Goal: Task Accomplishment & Management: Manage account settings

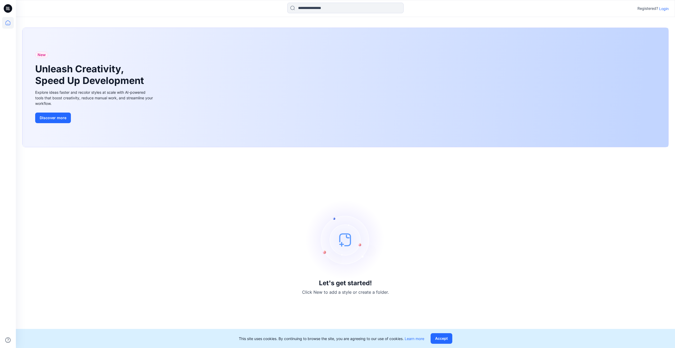
click at [663, 10] on p "Login" at bounding box center [664, 9] width 10 height 6
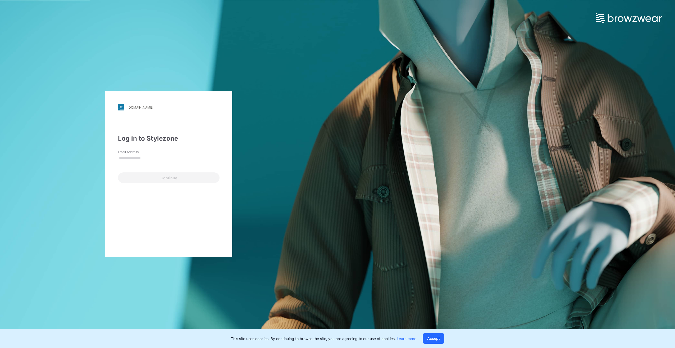
click at [171, 158] on input "Email Address" at bounding box center [169, 158] width 102 height 8
type input "**********"
click at [163, 178] on button "Continue" at bounding box center [169, 177] width 102 height 11
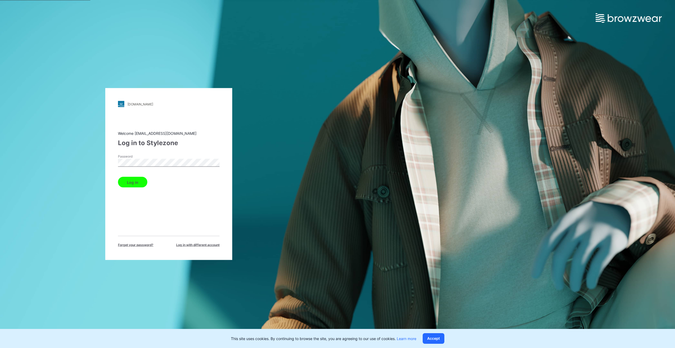
click at [133, 220] on div "Welcome ashok.s@gokaldasexports.com Log in to Stylezone Password Log in Forget …" at bounding box center [169, 188] width 102 height 117
click at [132, 184] on button "Log in" at bounding box center [132, 182] width 29 height 11
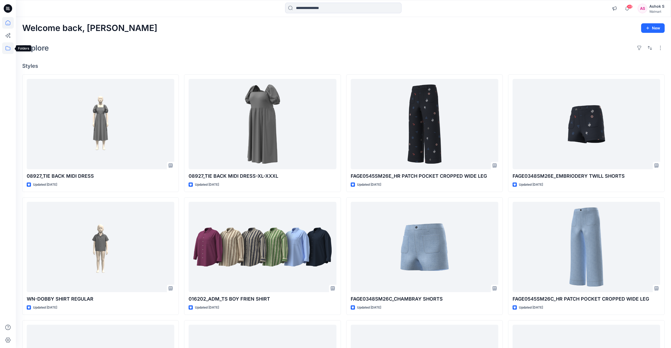
click at [8, 45] on icon at bounding box center [8, 48] width 12 height 12
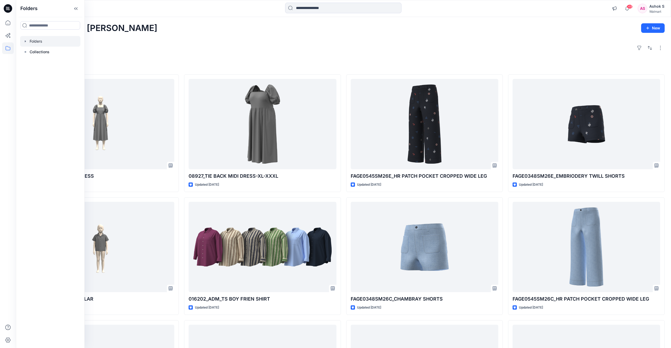
click at [26, 41] on icon "button" at bounding box center [25, 41] width 4 height 4
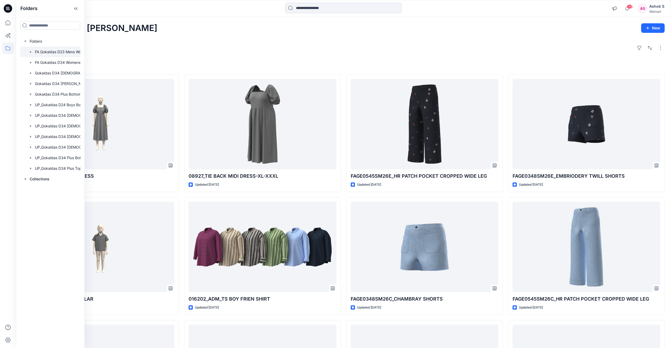
click at [59, 53] on div at bounding box center [57, 52] width 74 height 11
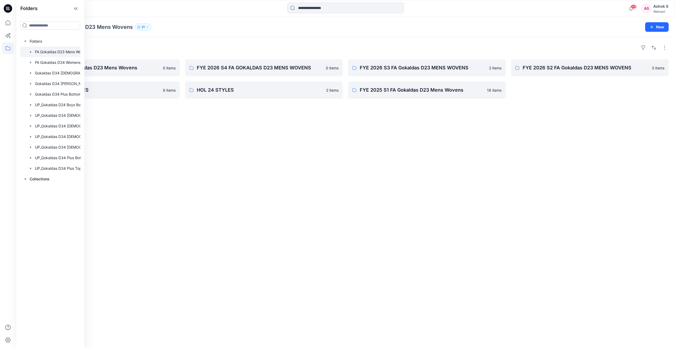
click at [292, 206] on div "Folders FYE 2027 S1 FA Gokaldas D23 Mens Wovens 0 items SP25 FA MENS STYLES 9 i…" at bounding box center [345, 192] width 659 height 311
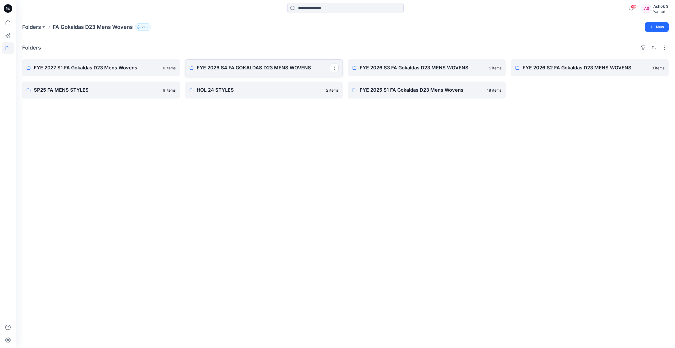
click at [259, 70] on p "FYE 2026 S4 FA GOKALDAS D23 MENS WOVENS" at bounding box center [263, 67] width 133 height 7
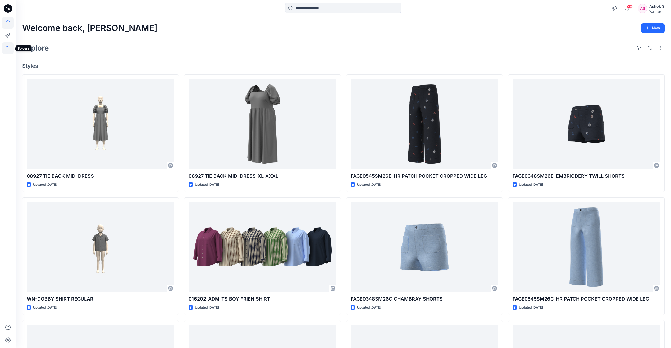
click at [6, 48] on icon at bounding box center [8, 48] width 12 height 12
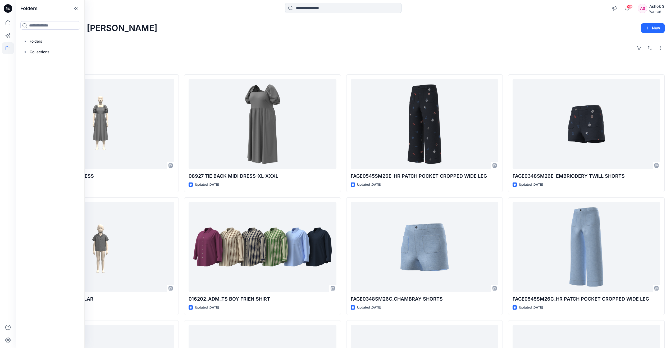
click at [298, 7] on input at bounding box center [343, 8] width 116 height 11
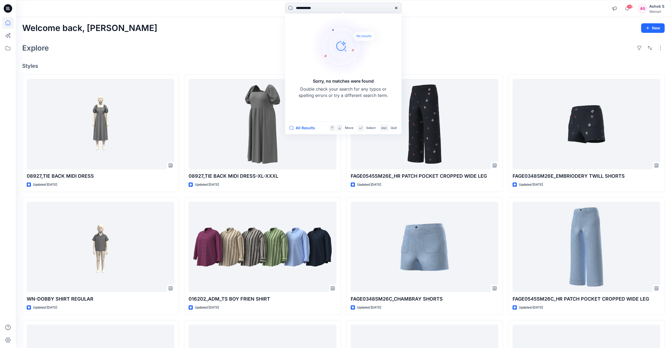
type input "**********"
drag, startPoint x: 326, startPoint y: 9, endPoint x: 278, endPoint y: 8, distance: 47.9
click at [280, 8] on div "**********" at bounding box center [343, 9] width 327 height 12
click at [12, 48] on icon at bounding box center [8, 48] width 12 height 12
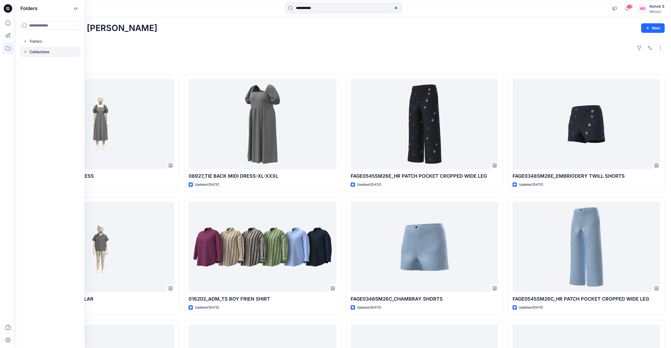
click at [39, 52] on p "Collections" at bounding box center [40, 52] width 20 height 6
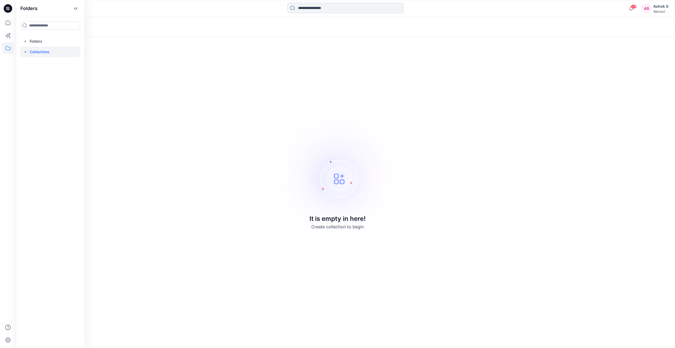
click at [26, 51] on icon at bounding box center [25, 52] width 4 height 4
click at [26, 39] on icon "button" at bounding box center [25, 41] width 4 height 4
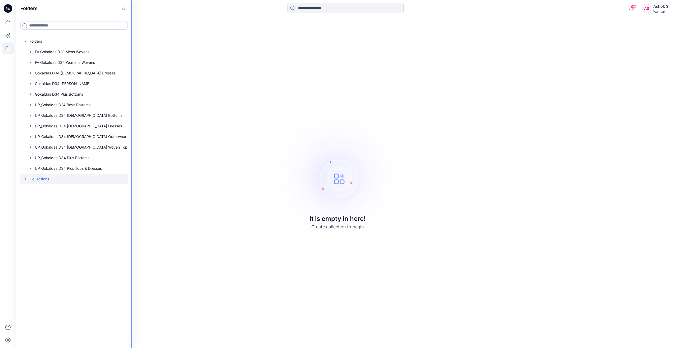
drag, startPoint x: 84, startPoint y: 76, endPoint x: 160, endPoint y: 75, distance: 76.2
click at [160, 75] on div "Folders Folders FA Gokaldas D23 Mens Wovens FA Gokaldas D34 Womens Wovens Gokal…" at bounding box center [337, 174] width 675 height 348
click at [72, 61] on div at bounding box center [76, 62] width 112 height 11
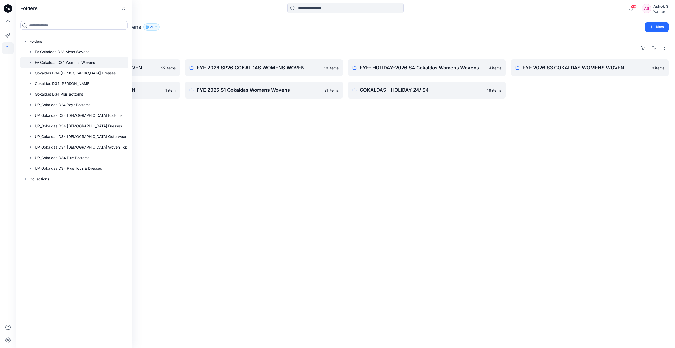
click at [321, 194] on div "Folders FYE 2026 SU26 GOKALDAS WOMENS WOVEN 22 items FYE 2026 S2 GOKALDAS WOMEN…" at bounding box center [345, 192] width 659 height 311
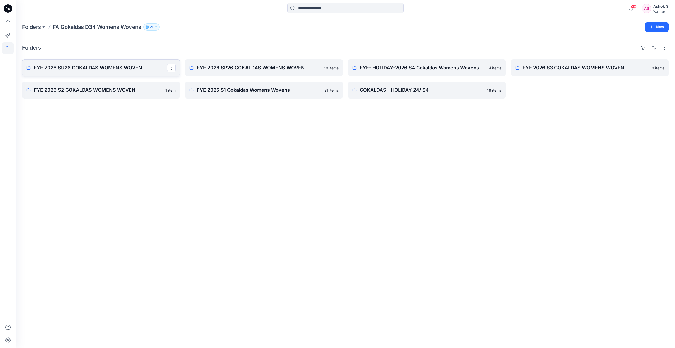
click at [63, 68] on p "FYE 2026 SU26 GOKALDAS WOMENS WOVEN" at bounding box center [100, 67] width 133 height 7
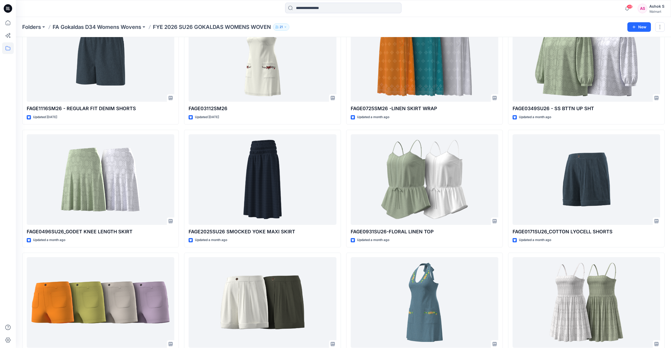
scroll to position [158, 0]
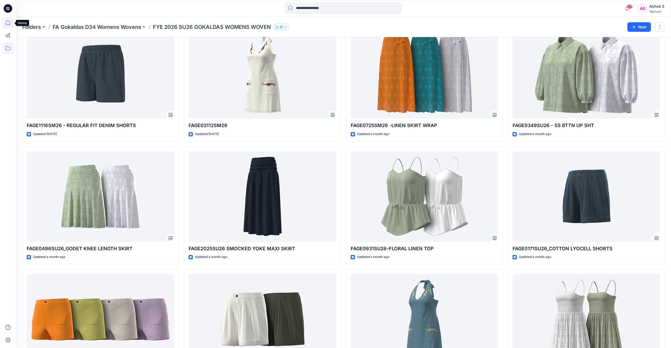
click at [9, 22] on icon at bounding box center [8, 23] width 12 height 12
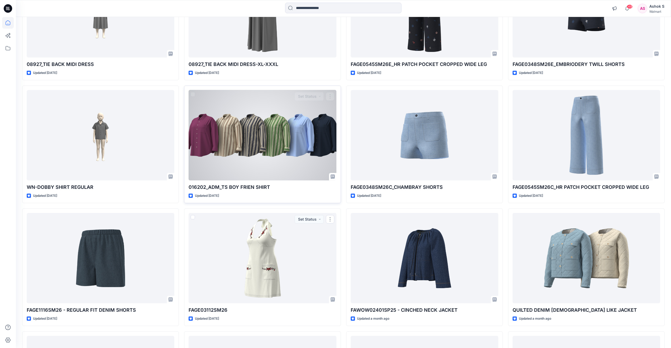
scroll to position [111, 0]
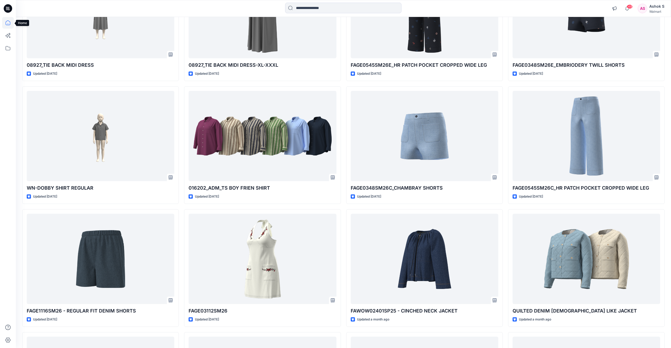
click at [7, 19] on icon at bounding box center [8, 23] width 12 height 12
click at [8, 51] on icon at bounding box center [8, 48] width 12 height 12
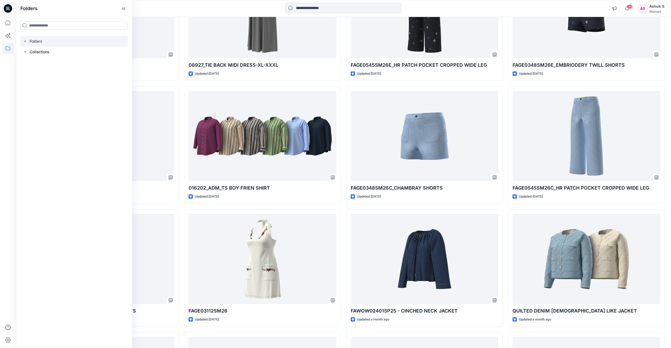
click at [34, 42] on div at bounding box center [74, 41] width 108 height 11
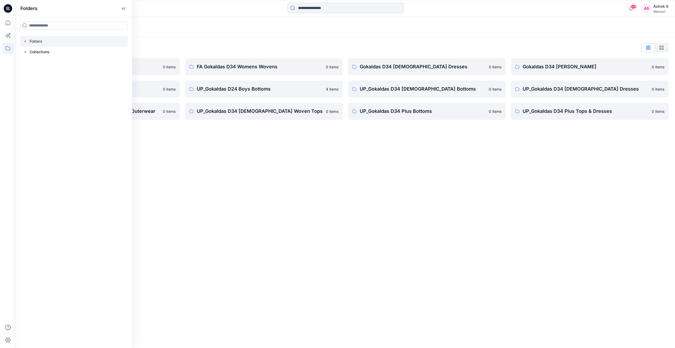
click at [203, 165] on div "Folders Folders List FA Gokaldas D23 Mens Wovens 0 items Gokaldas D34 Plus Bott…" at bounding box center [345, 182] width 659 height 331
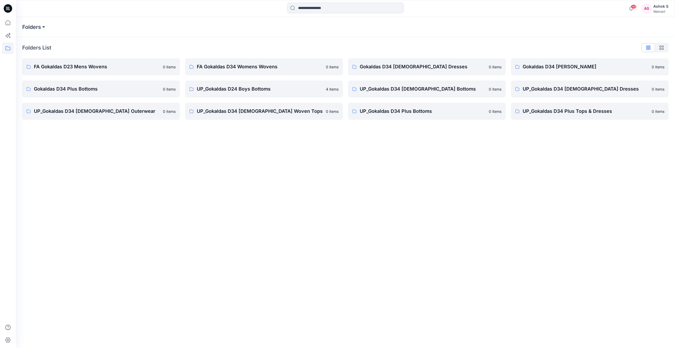
click at [42, 26] on button at bounding box center [43, 26] width 5 height 7
click at [52, 74] on p "FA Gokaldas D34 Womens Wovens" at bounding box center [56, 75] width 60 height 6
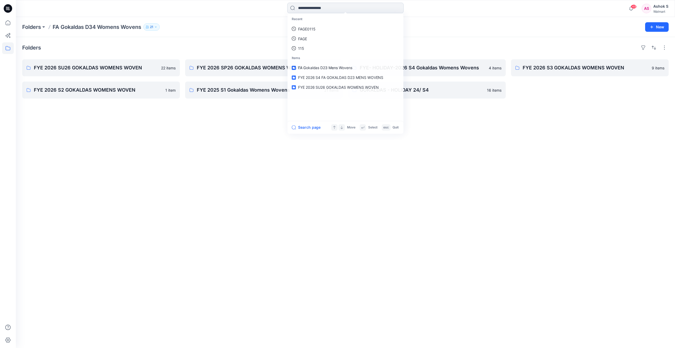
click at [313, 8] on input at bounding box center [345, 8] width 116 height 11
paste input "**********"
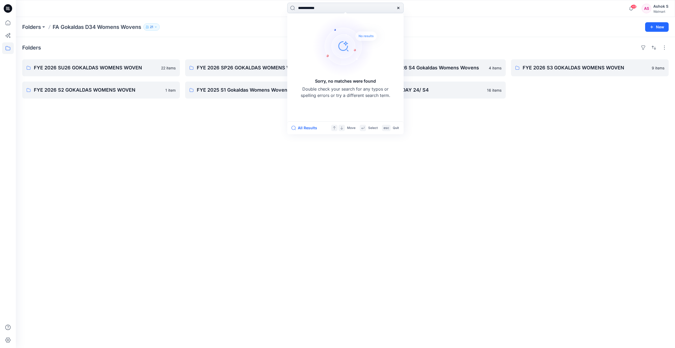
type input "**********"
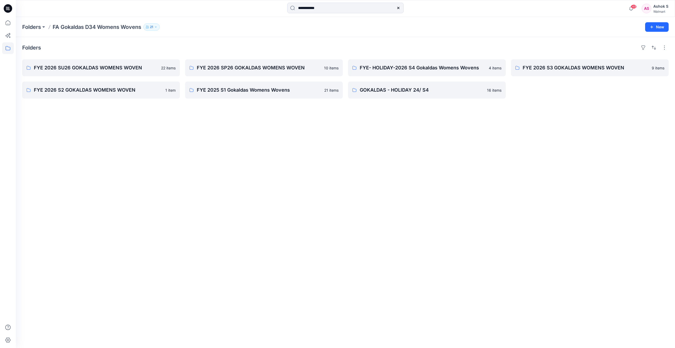
click at [394, 205] on div "Folders FYE 2026 SU26 GOKALDAS WOMENS WOVEN 22 items FYE 2026 S2 GOKALDAS WOMEN…" at bounding box center [345, 192] width 659 height 311
click at [54, 66] on p "FYE 2026 SU26 GOKALDAS WOMENS WOVEN" at bounding box center [100, 67] width 133 height 7
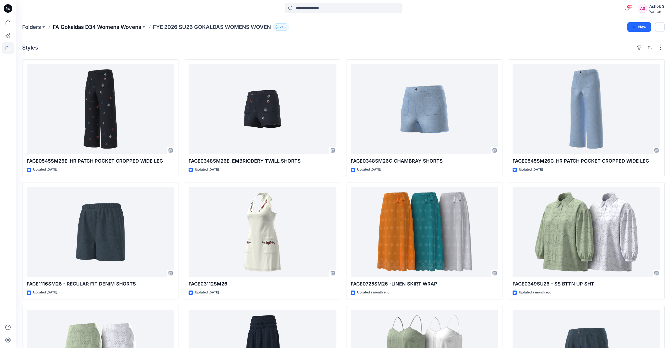
click at [102, 29] on p "FA Gokaldas D34 Womens Wovens" at bounding box center [97, 26] width 89 height 7
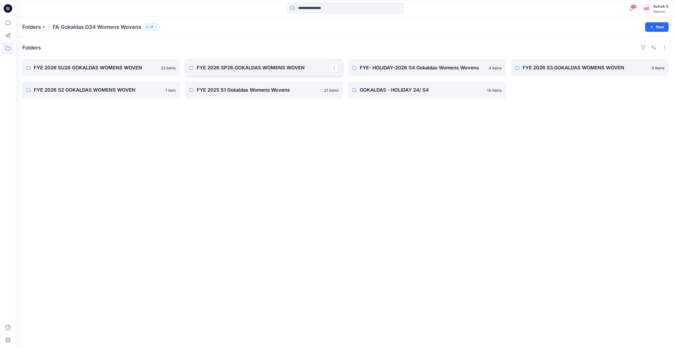
click at [270, 67] on p "FYE 2026 SP26 GOKALDAS WOMENS WOVEN" at bounding box center [263, 67] width 133 height 7
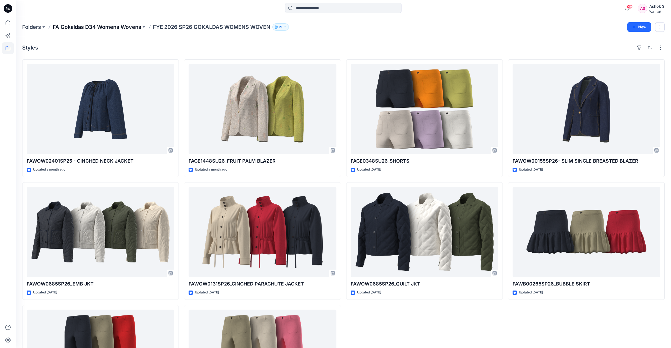
click at [88, 27] on p "FA Gokaldas D34 Womens Wovens" at bounding box center [97, 26] width 89 height 7
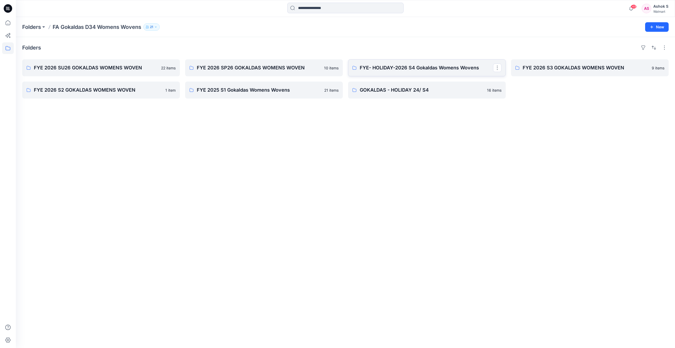
click at [386, 68] on p "FYE- HOLIDAY-2026 S4 Gokaldas Womens Wovens" at bounding box center [426, 67] width 133 height 7
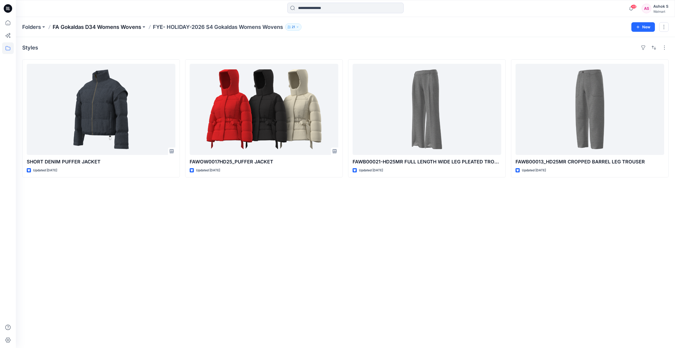
click at [121, 27] on p "FA Gokaldas D34 Womens Wovens" at bounding box center [97, 26] width 89 height 7
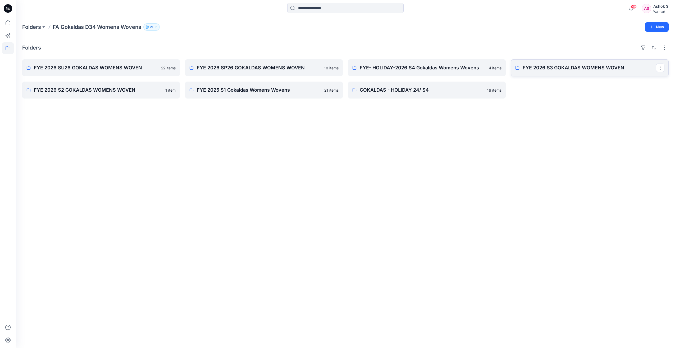
click at [558, 68] on p "FYE 2026 S3 GOKALDAS WOMENS WOVEN" at bounding box center [589, 67] width 133 height 7
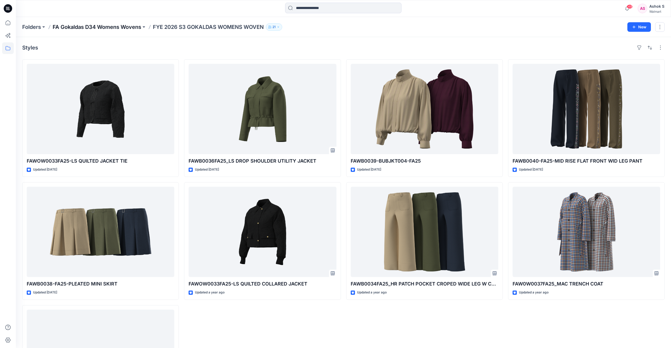
click at [114, 27] on p "FA Gokaldas D34 Womens Wovens" at bounding box center [97, 26] width 89 height 7
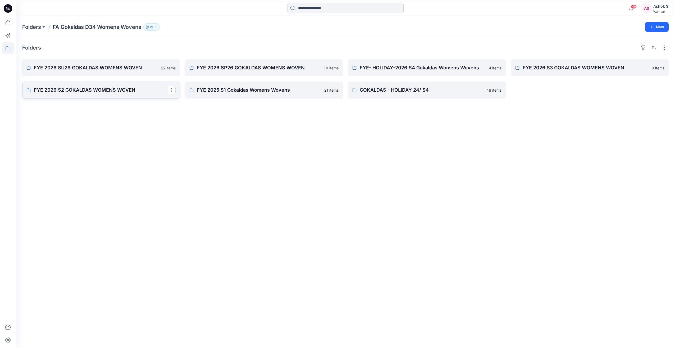
click at [67, 90] on p "FYE 2026 S2 GOKALDAS WOMENS WOVEN" at bounding box center [100, 89] width 133 height 7
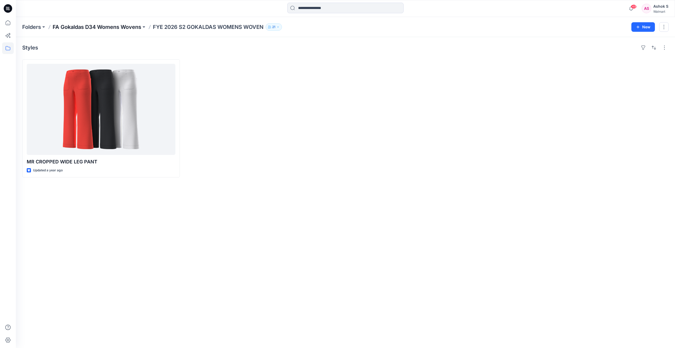
click at [79, 27] on p "FA Gokaldas D34 Womens Wovens" at bounding box center [97, 26] width 89 height 7
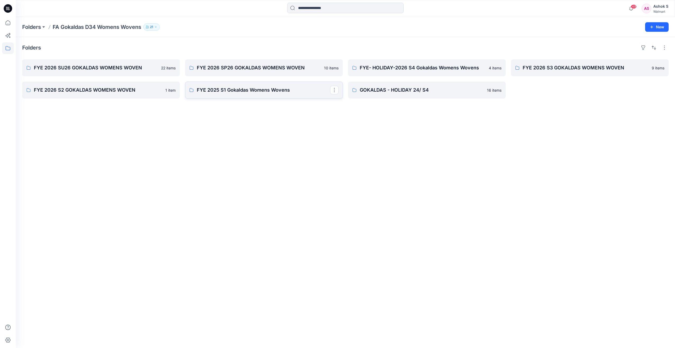
click at [241, 92] on p "FYE 2025 S1 Gokaldas Womens Wovens" at bounding box center [263, 89] width 133 height 7
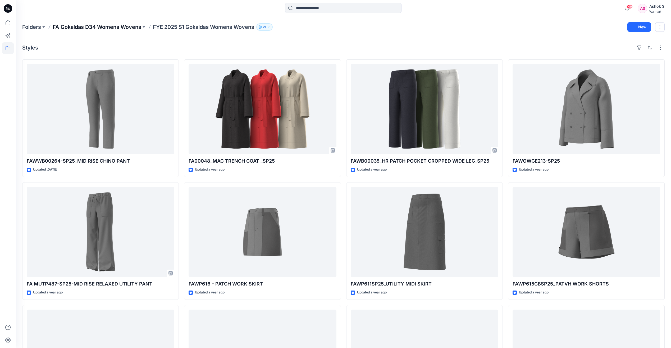
click at [125, 28] on p "FA Gokaldas D34 Womens Wovens" at bounding box center [97, 26] width 89 height 7
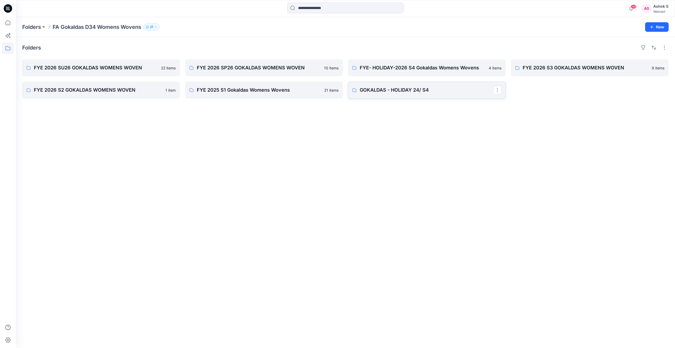
click at [410, 90] on p "GOKALDAS - HOLIDAY 24/ S4" at bounding box center [426, 89] width 133 height 7
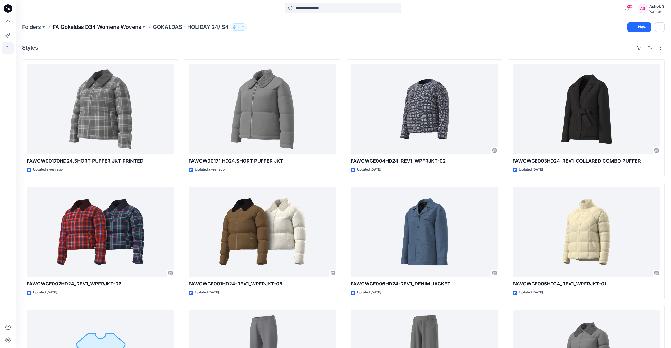
click at [97, 26] on p "FA Gokaldas D34 Womens Wovens" at bounding box center [97, 26] width 89 height 7
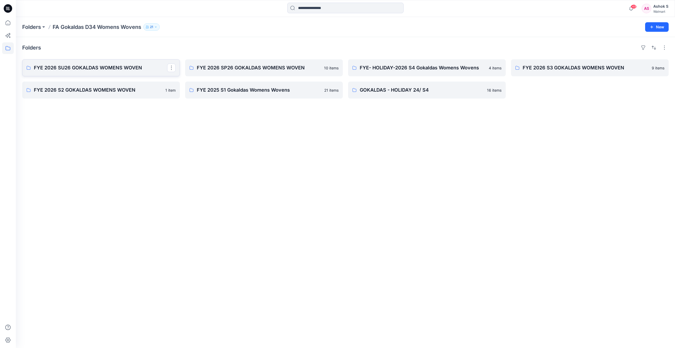
click at [88, 66] on p "FYE 2026 SU26 GOKALDAS WOMENS WOVEN" at bounding box center [100, 67] width 133 height 7
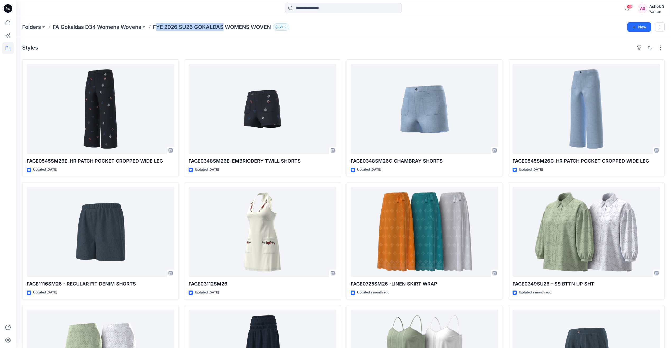
drag, startPoint x: 156, startPoint y: 24, endPoint x: 224, endPoint y: 28, distance: 68.6
click at [224, 28] on p "FYE 2026 SU26 GOKALDAS WOMENS WOVEN" at bounding box center [212, 26] width 118 height 7
drag, startPoint x: 154, startPoint y: 25, endPoint x: 279, endPoint y: 28, distance: 124.3
click at [279, 28] on div "Folders FA Gokaldas D34 Womens Wovens FYE 2026 SU26 GOKALDAS WOMENS WOVEN 21" at bounding box center [322, 26] width 601 height 7
copy div "FYE 2026 SU26 GOKALDAS WOMENS WOVEN 21 New"
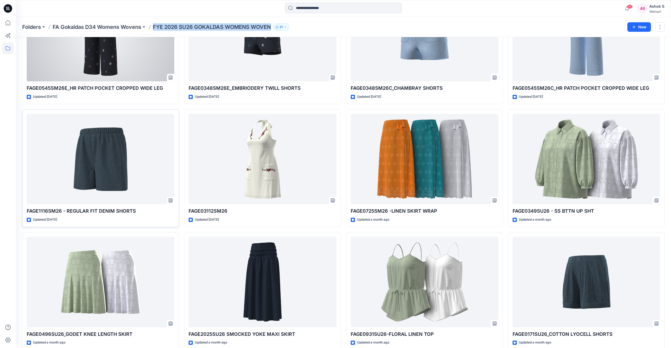
scroll to position [79, 0]
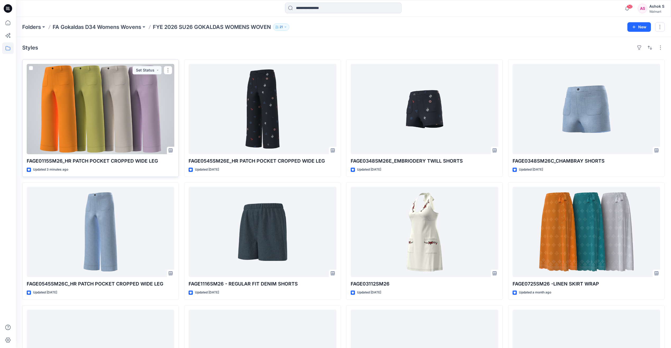
click at [121, 112] on div at bounding box center [101, 109] width 148 height 90
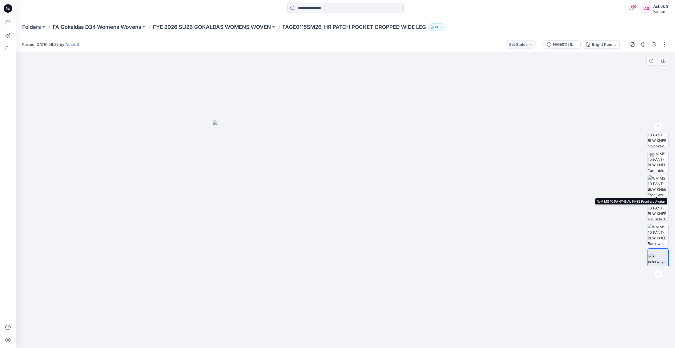
scroll to position [11, 0]
click at [664, 47] on button "button" at bounding box center [664, 44] width 8 height 8
click at [634, 70] on p "Edit" at bounding box center [630, 72] width 7 height 6
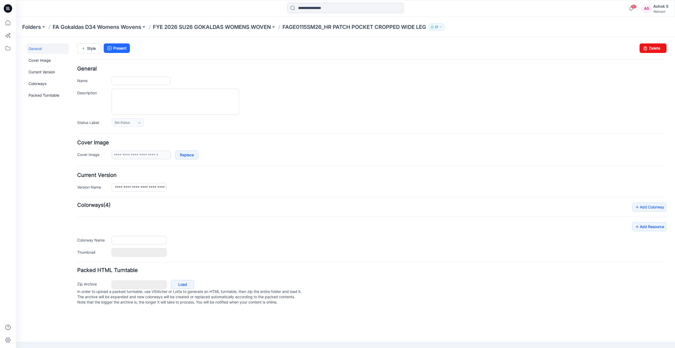
type input "**********"
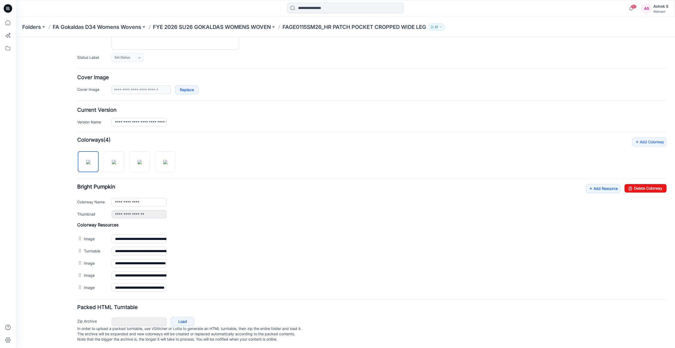
scroll to position [71, 0]
click at [605, 183] on link "Add Resource" at bounding box center [603, 187] width 34 height 9
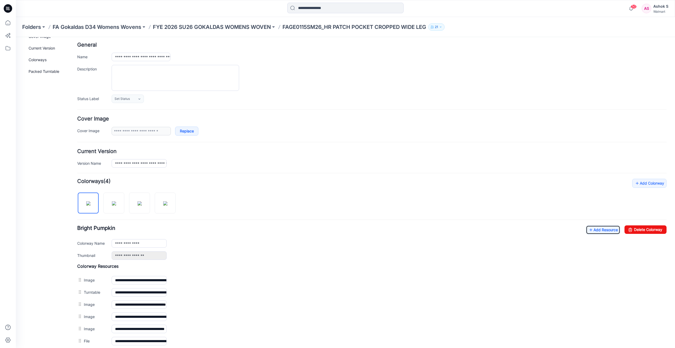
scroll to position [0, 0]
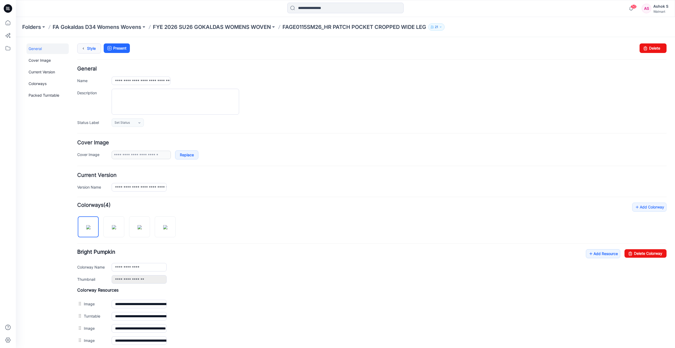
click at [93, 48] on link "Style" at bounding box center [89, 48] width 24 height 10
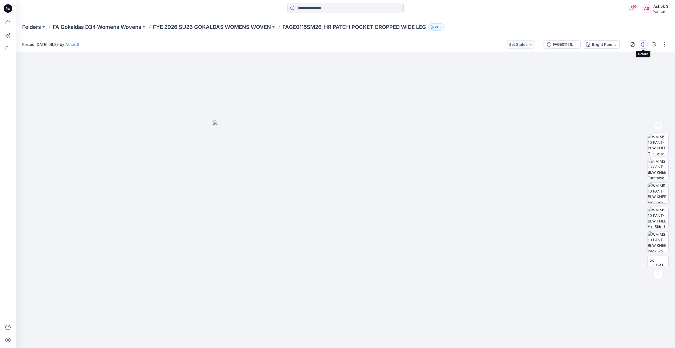
click at [644, 44] on icon "button" at bounding box center [643, 44] width 4 height 4
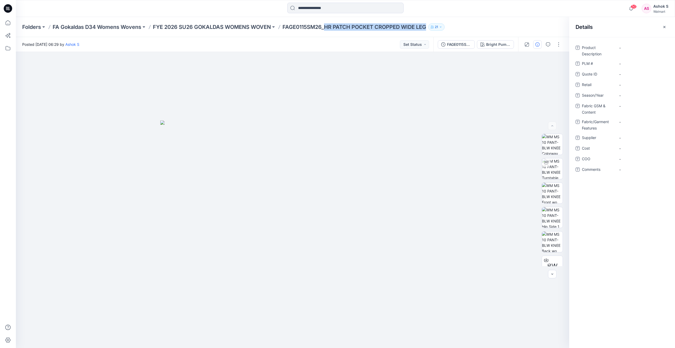
drag, startPoint x: 327, startPoint y: 27, endPoint x: 432, endPoint y: 26, distance: 104.5
click at [432, 26] on div "Folders FA Gokaldas D34 Womens Wovens FYE 2026 SU26 GOKALDAS WOMENS WOVEN FAGE0…" at bounding box center [324, 26] width 605 height 7
copy div "HR PATCH POCKET CROPPED WIDE LEG 21"
click at [629, 47] on Description "-" at bounding box center [642, 48] width 46 height 6
type textarea "**********"
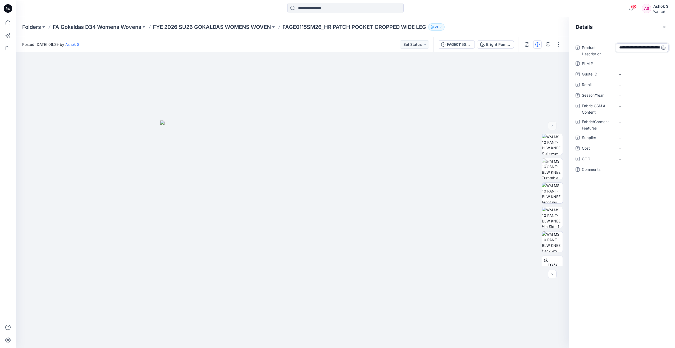
scroll to position [20, 0]
drag, startPoint x: 284, startPoint y: 27, endPoint x: 323, endPoint y: 28, distance: 39.2
click at [323, 28] on div "Folders FA Gokaldas D34 Womens Wovens FYE 2026 SU26 GOKALDAS WOMENS WOVEN FAGE0…" at bounding box center [324, 26] width 605 height 7
copy p "FAGE0115SM26"
click at [629, 72] on \ "-" at bounding box center [642, 73] width 46 height 6
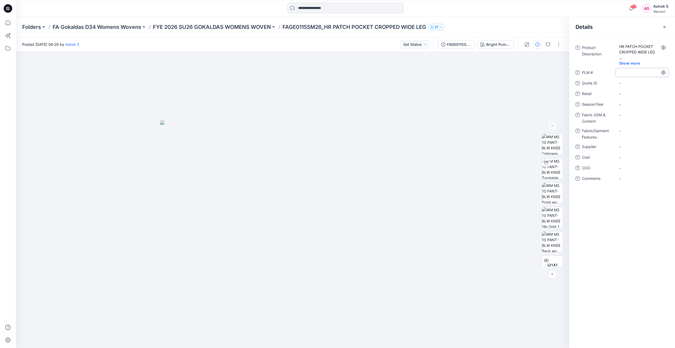
type textarea "**********"
click at [632, 104] on span "-" at bounding box center [642, 105] width 46 height 6
type textarea "****"
click at [628, 115] on Content "-" at bounding box center [642, 115] width 46 height 6
type textarea "**********"
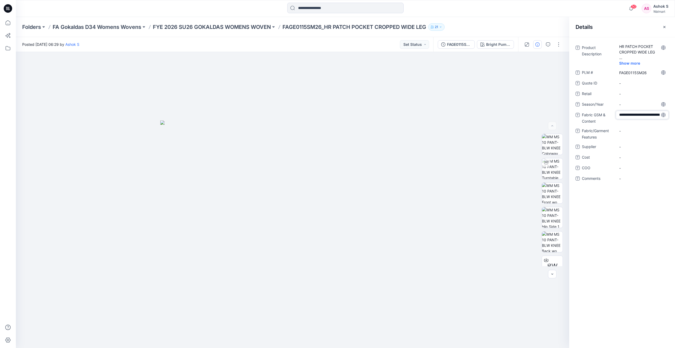
scroll to position [4, 0]
click at [624, 145] on span "-" at bounding box center [642, 147] width 46 height 6
type textarea "**********"
click at [631, 168] on span "-" at bounding box center [642, 168] width 46 height 6
type textarea "*****"
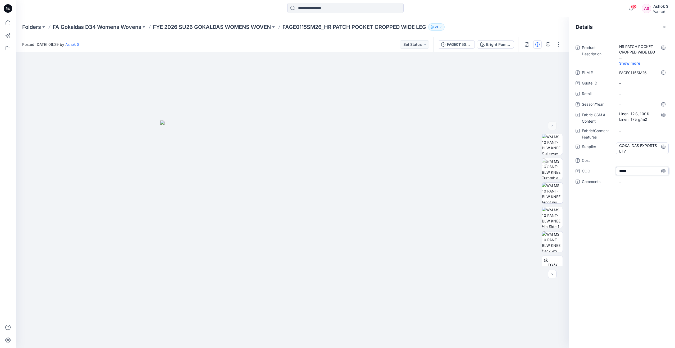
click at [627, 149] on span "GOKALDAS EXPORTS LTV" at bounding box center [642, 148] width 46 height 11
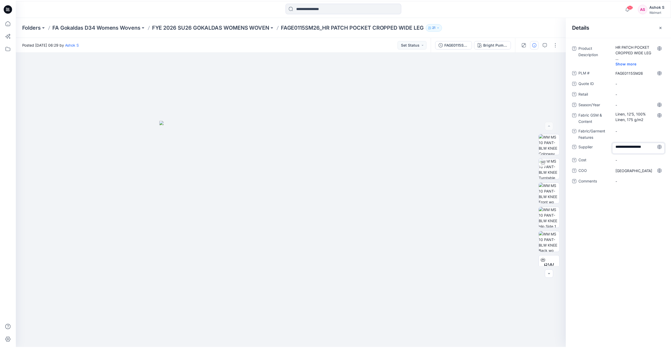
scroll to position [1, 0]
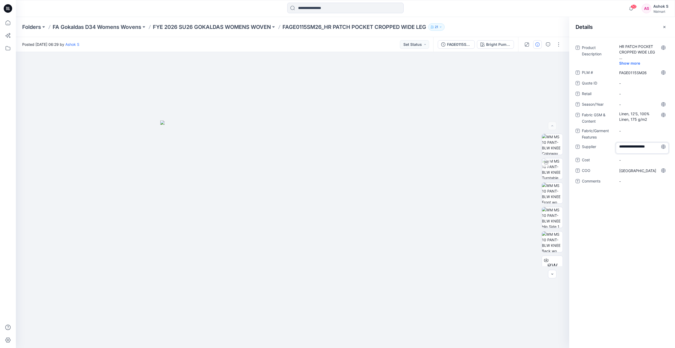
type textarea "**********"
click at [631, 200] on div "**********" at bounding box center [622, 192] width 106 height 311
click at [666, 26] on icon "button" at bounding box center [664, 27] width 4 height 4
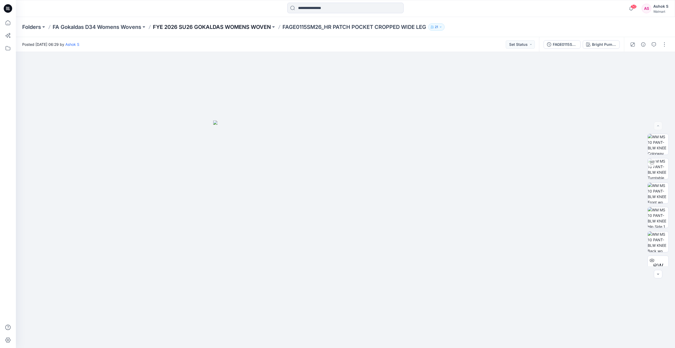
click at [240, 27] on p "FYE 2026 SU26 GOKALDAS WOMENS WOVEN" at bounding box center [212, 26] width 118 height 7
